Goal: Task Accomplishment & Management: Use online tool/utility

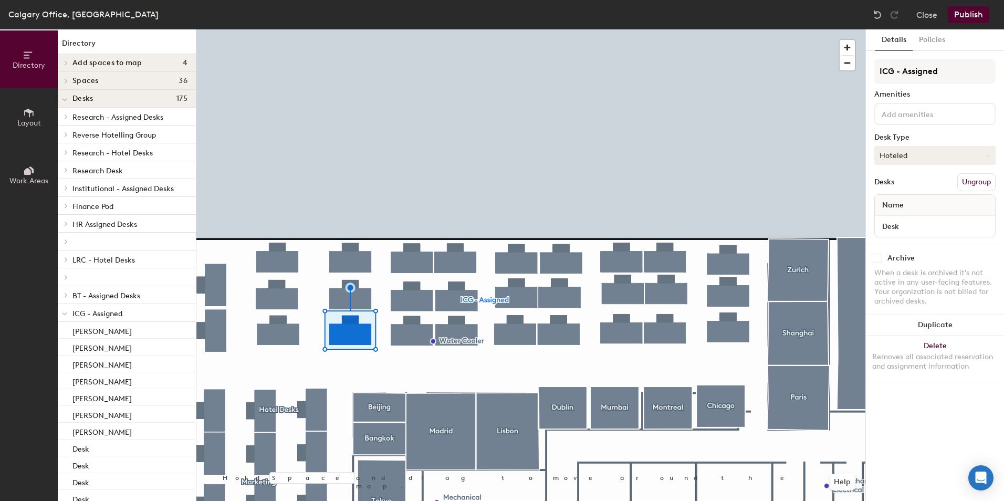
click at [912, 158] on button "Hoteled" at bounding box center [935, 155] width 121 height 19
click at [917, 185] on div "Assigned" at bounding box center [927, 188] width 105 height 16
click at [923, 224] on input "Desk" at bounding box center [935, 226] width 116 height 15
drag, startPoint x: 912, startPoint y: 236, endPoint x: 911, endPoint y: 230, distance: 5.9
click at [912, 234] on div "Desk" at bounding box center [935, 226] width 120 height 21
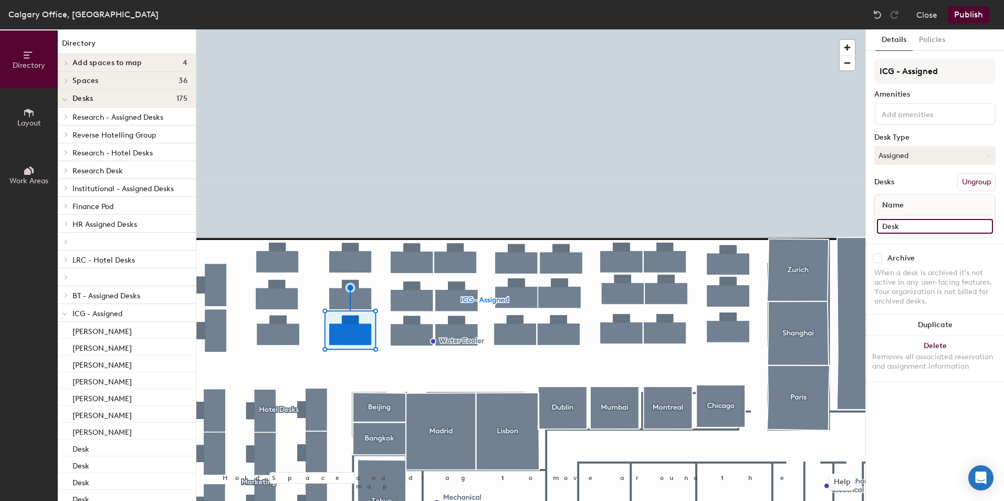
click at [911, 226] on input "Desk" at bounding box center [935, 226] width 116 height 15
type input "[PERSON_NAME]"
click at [965, 13] on button "Publish" at bounding box center [968, 14] width 41 height 17
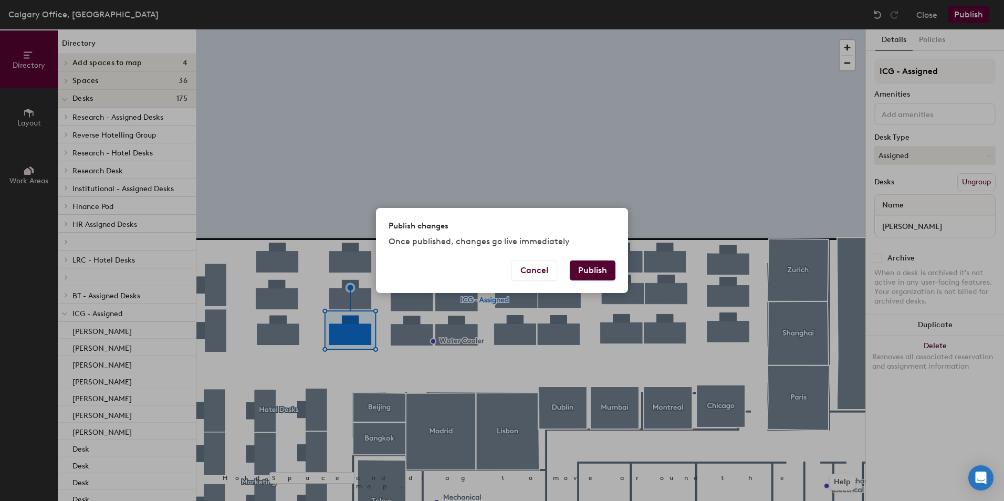
click at [610, 271] on button "Publish" at bounding box center [593, 271] width 46 height 20
